Goal: Transaction & Acquisition: Obtain resource

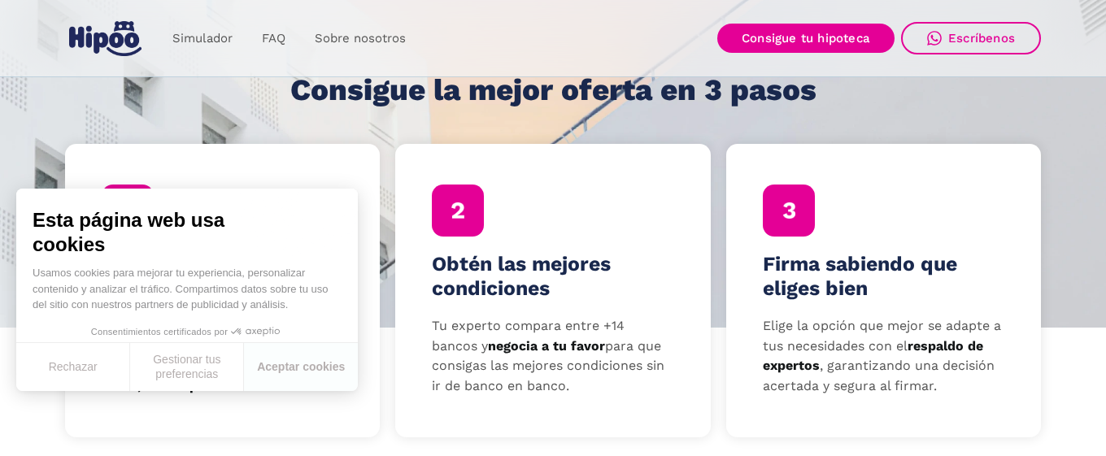
scroll to position [477, 0]
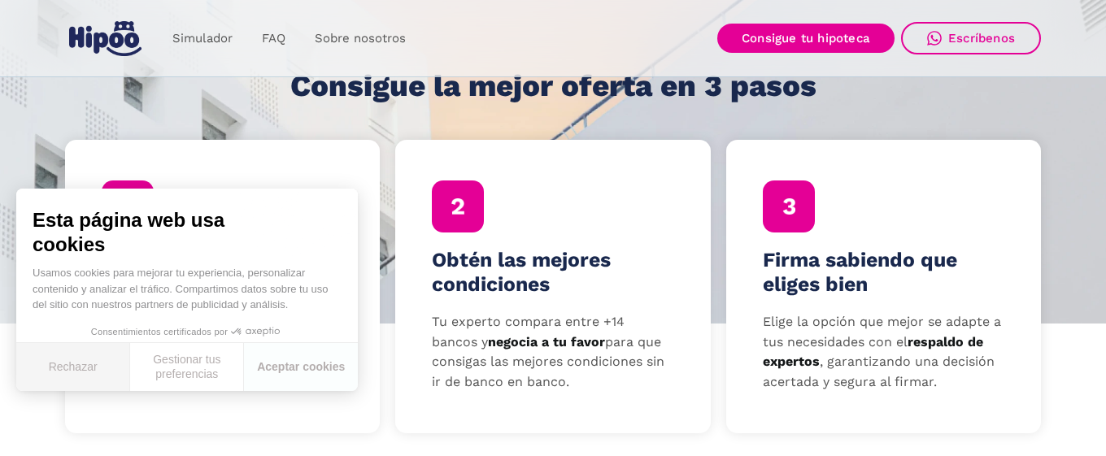
click at [84, 364] on button "Rechazar" at bounding box center [73, 367] width 114 height 48
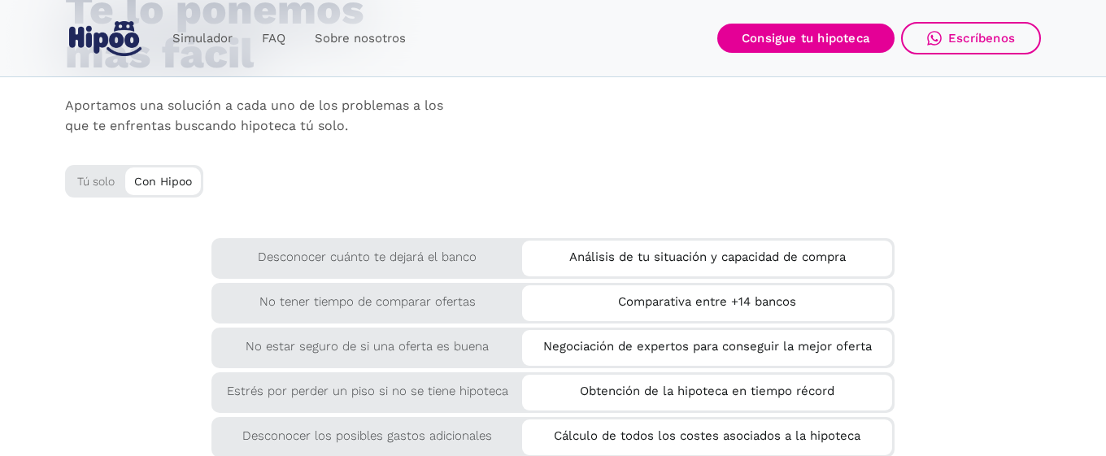
scroll to position [2726, 0]
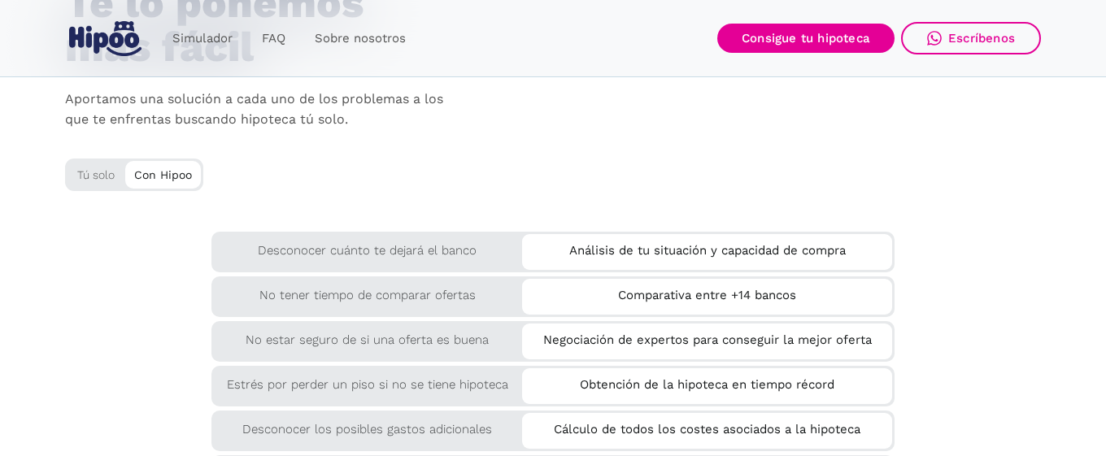
click at [623, 248] on div "Análisis de tu situación y capacidad de compra" at bounding box center [707, 247] width 370 height 27
click at [423, 261] on div "Desconocer cuánto te dejará el banco" at bounding box center [552, 252] width 683 height 41
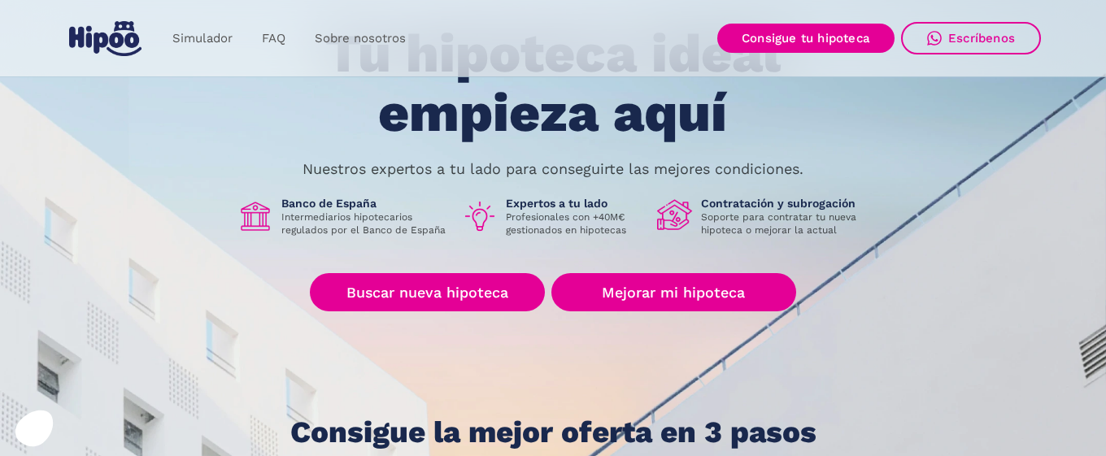
scroll to position [136, 0]
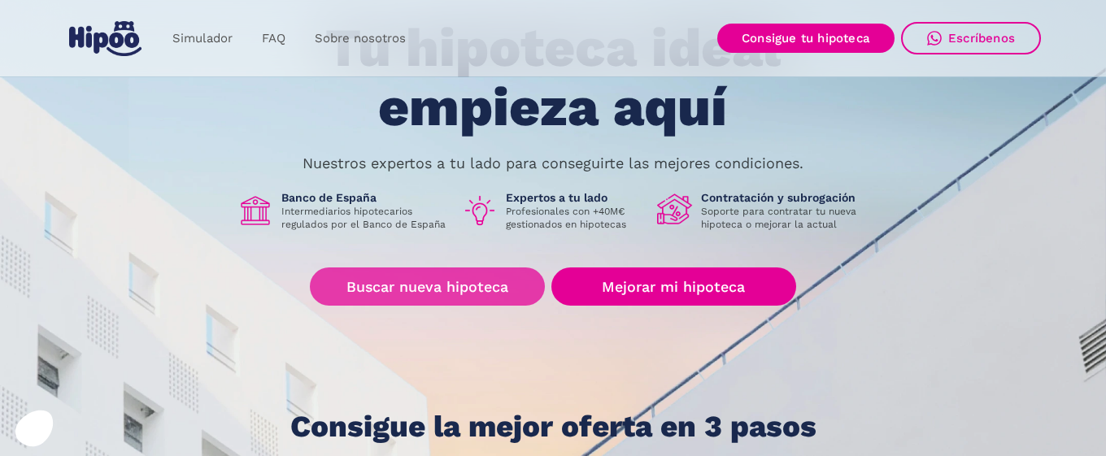
click at [434, 281] on link "Buscar nueva hipoteca" at bounding box center [427, 287] width 235 height 38
